Goal: Navigation & Orientation: Find specific page/section

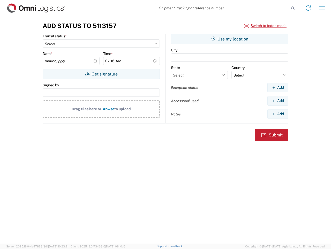
click at [222, 8] on input "search" at bounding box center [222, 8] width 134 height 10
click at [293, 8] on icon at bounding box center [292, 8] width 7 height 7
click at [309, 8] on icon at bounding box center [308, 8] width 8 height 8
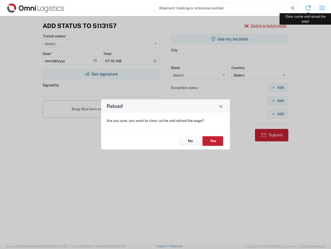
click at [323, 8] on div "Reload Are you sure, you want to clear cache and reload the page? No Yes" at bounding box center [165, 124] width 331 height 249
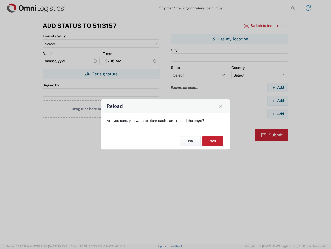
click at [266, 26] on div "Reload Are you sure, you want to clear cache and reload the page? No Yes" at bounding box center [165, 124] width 331 height 249
click at [101, 74] on div "Reload Are you sure, you want to clear cache and reload the page? No Yes" at bounding box center [165, 124] width 331 height 249
click at [230, 39] on div "Reload Are you sure, you want to clear cache and reload the page? No Yes" at bounding box center [165, 124] width 331 height 249
click at [278, 87] on div "Reload Are you sure, you want to clear cache and reload the page? No Yes" at bounding box center [165, 124] width 331 height 249
click at [278, 100] on div "Reload Are you sure, you want to clear cache and reload the page? No Yes" at bounding box center [165, 124] width 331 height 249
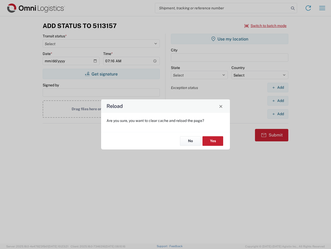
click at [278, 114] on div "Reload Are you sure, you want to clear cache and reload the page? No Yes" at bounding box center [165, 124] width 331 height 249
